Goal: Find specific page/section: Find specific page/section

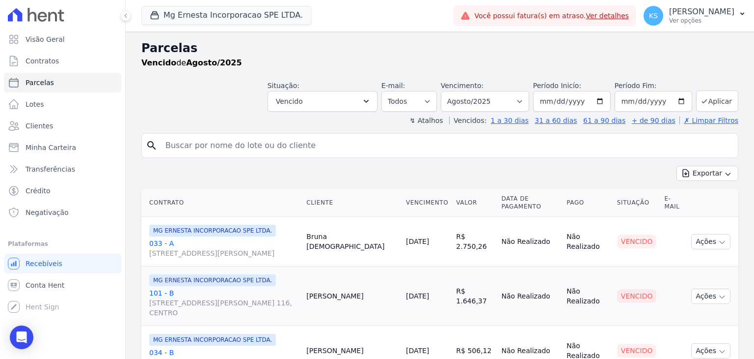
select select
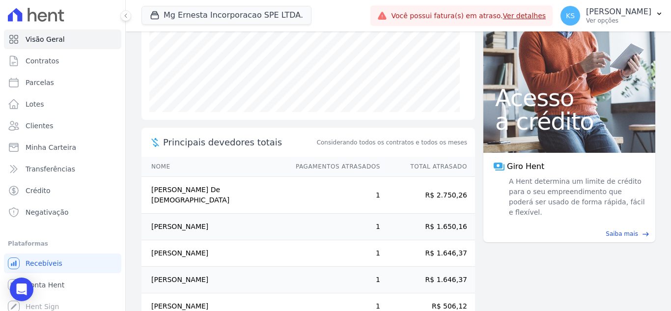
scroll to position [191, 0]
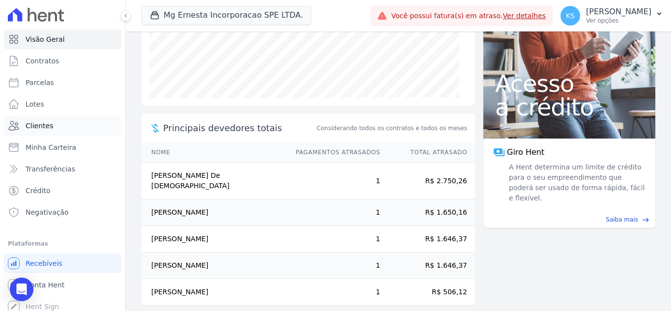
click at [39, 124] on span "Clientes" at bounding box center [40, 126] width 28 height 10
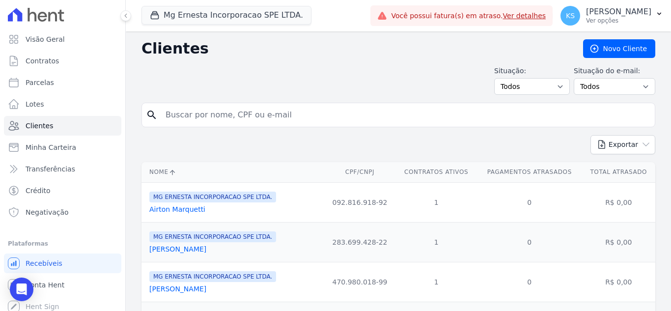
click at [194, 115] on input "search" at bounding box center [405, 115] width 491 height 20
type input "grasieli"
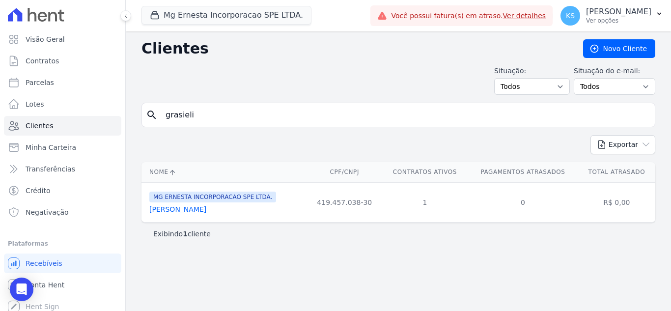
click at [182, 207] on link "[PERSON_NAME]" at bounding box center [177, 209] width 57 height 8
